Goal: Task Accomplishment & Management: Use online tool/utility

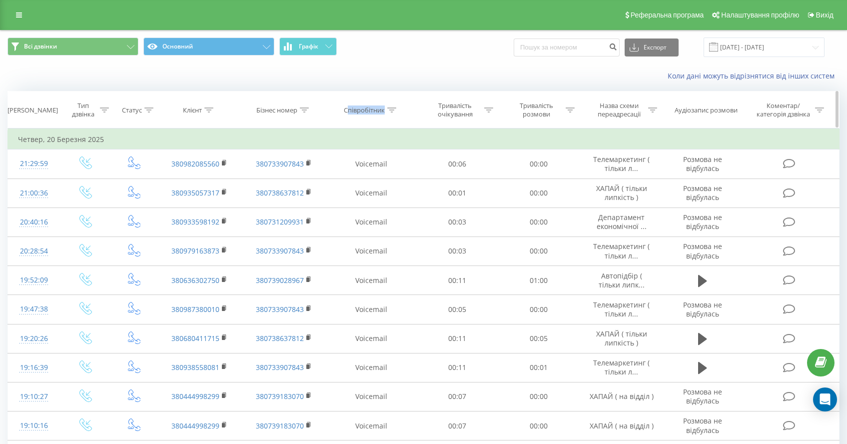
click at [349, 114] on th "Співробітник" at bounding box center [371, 109] width 91 height 37
click at [395, 111] on icon at bounding box center [391, 109] width 9 height 5
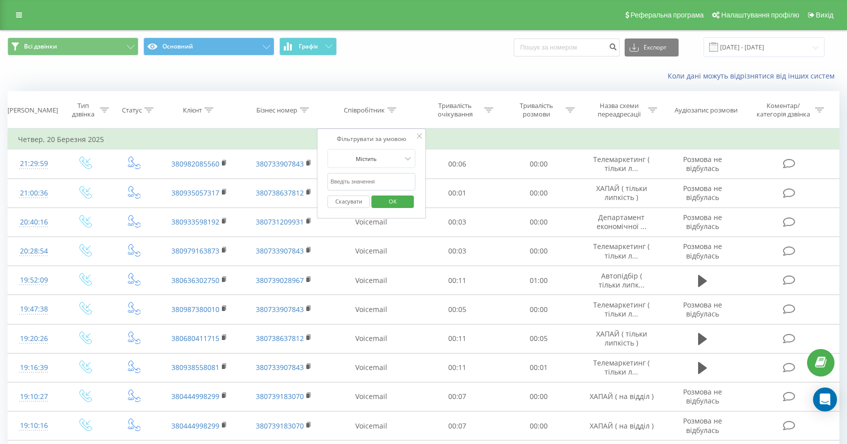
click at [361, 176] on input "text" at bounding box center [372, 181] width 88 height 17
type input "Ляшук"
drag, startPoint x: 392, startPoint y: 205, endPoint x: 440, endPoint y: 200, distance: 47.7
click at [392, 205] on span "OK" at bounding box center [393, 200] width 28 height 15
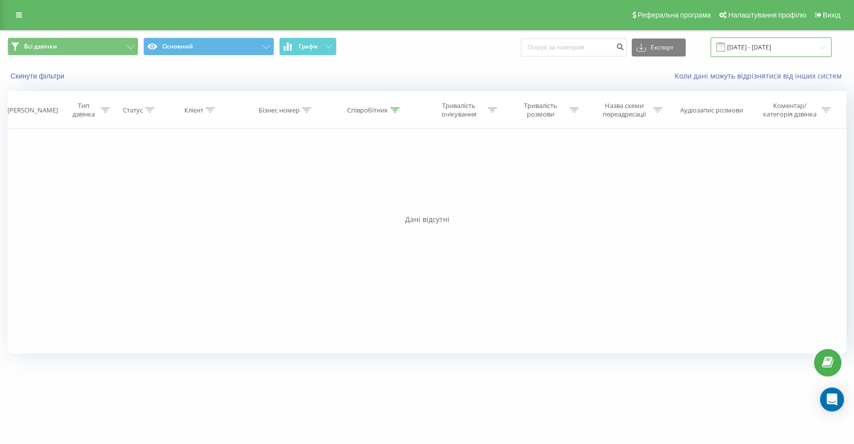
click at [769, 45] on input "[DATE] - [DATE]" at bounding box center [771, 46] width 121 height 19
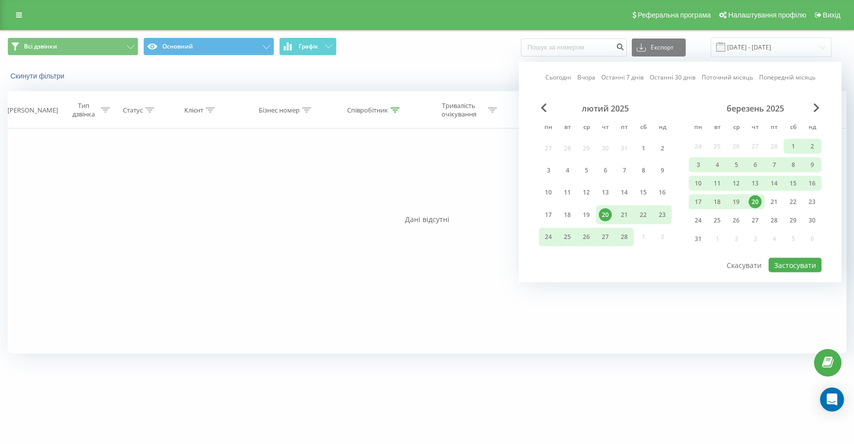
click at [568, 76] on link "Сьогодні" at bounding box center [558, 76] width 26 height 9
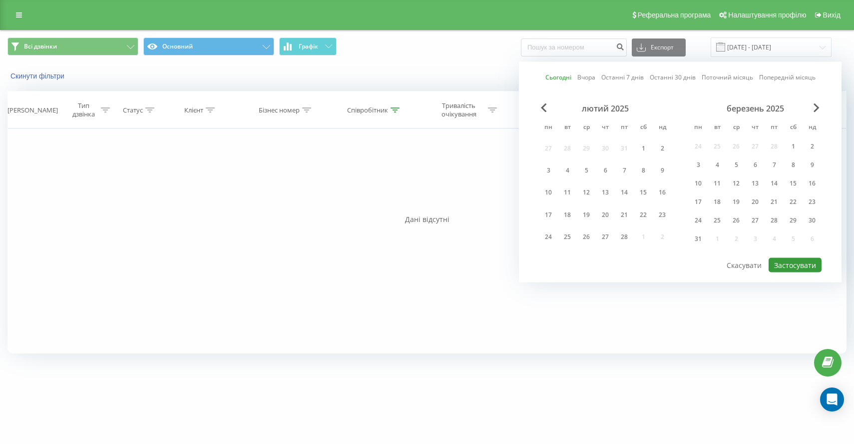
click at [795, 263] on button "Застосувати" at bounding box center [795, 265] width 53 height 14
type input "[DATE] - [DATE]"
